Goal: Task Accomplishment & Management: Manage account settings

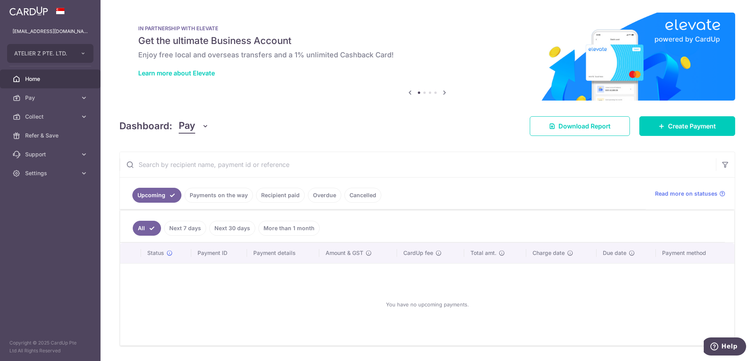
click at [211, 191] on link "Payments on the way" at bounding box center [219, 195] width 68 height 15
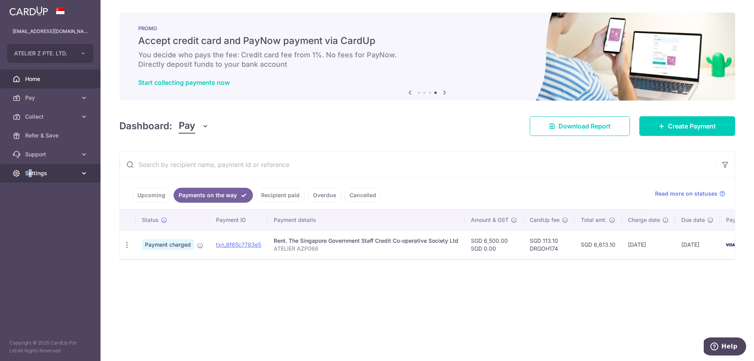
click at [32, 169] on span "Settings" at bounding box center [51, 173] width 52 height 8
click at [37, 215] on span "Logout" at bounding box center [51, 211] width 52 height 8
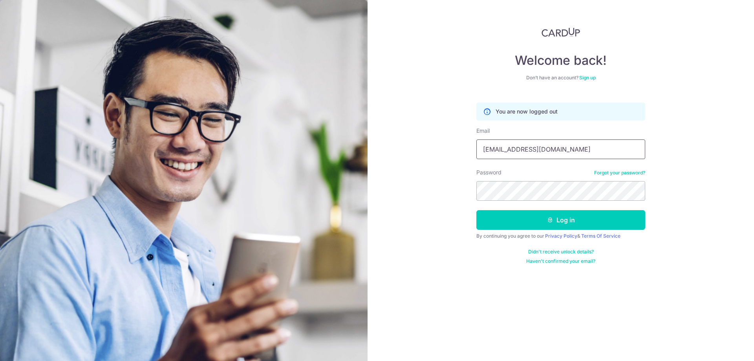
click at [517, 152] on input "accounts@atelier-z.com.sg" at bounding box center [561, 149] width 169 height 20
type input "[EMAIL_ADDRESS][DOMAIN_NAME]"
click at [543, 221] on button "Log in" at bounding box center [561, 220] width 169 height 20
